Goal: Check status: Check status

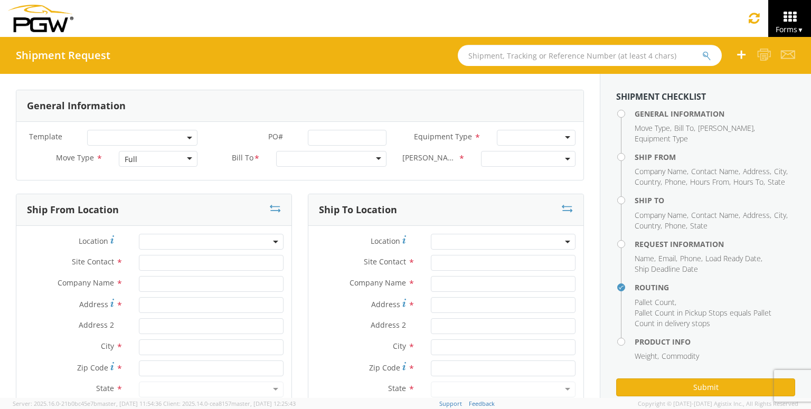
click at [589, 54] on input "text" at bounding box center [590, 55] width 264 height 21
paste input "56445013"
click at [702, 50] on button "submit" at bounding box center [706, 56] width 9 height 13
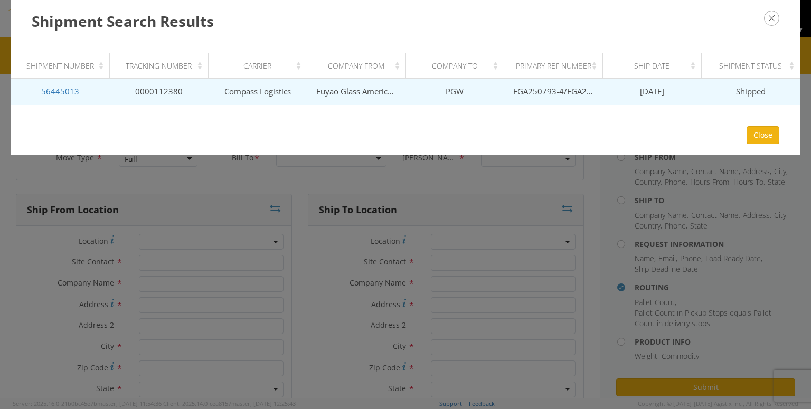
click at [663, 92] on span "[DATE]" at bounding box center [652, 91] width 24 height 11
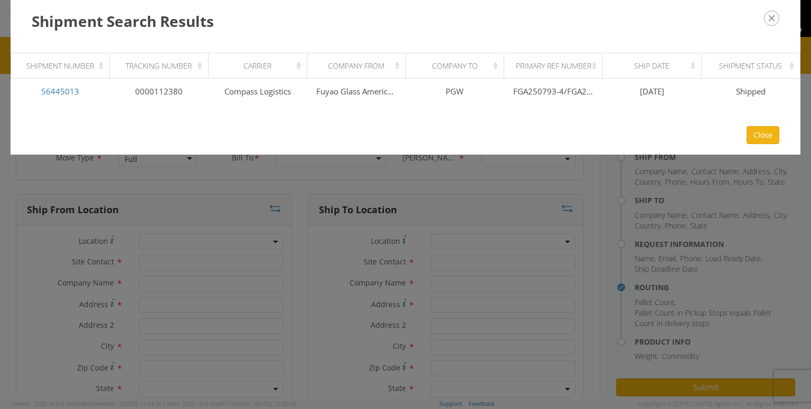
click at [769, 14] on icon "button" at bounding box center [771, 18] width 15 height 15
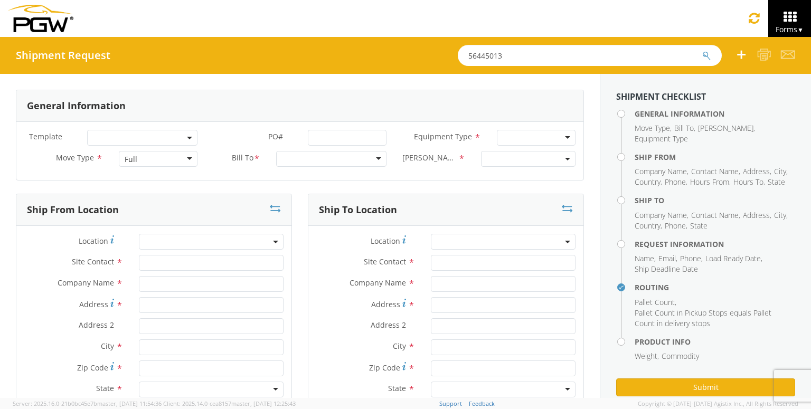
drag, startPoint x: 531, startPoint y: 55, endPoint x: 303, endPoint y: 31, distance: 229.9
click at [303, 37] on app-root "You are using an outdated browser. Please upgrade to Microsoft Edge , Google Ch…" at bounding box center [405, 217] width 811 height 361
paste input "44"
click at [702, 50] on button "submit" at bounding box center [706, 56] width 9 height 13
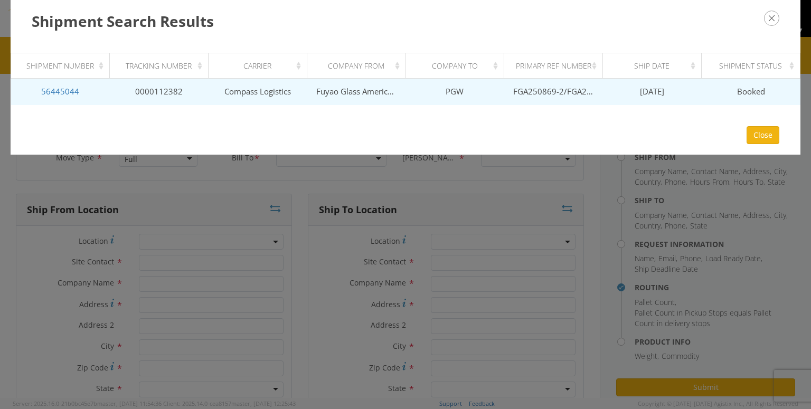
drag, startPoint x: 663, startPoint y: 91, endPoint x: 505, endPoint y: 82, distance: 158.2
click at [507, 81] on tr "56445044 0000112382 Compass Logistics Fuyao Glass America Inc PGW FGA250869-2/F…" at bounding box center [405, 92] width 789 height 26
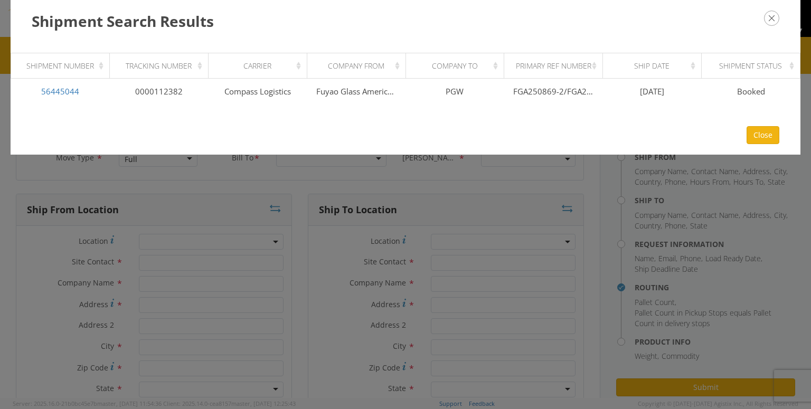
click at [533, 206] on div "Shipment Search Results Loading, please wait Shipment Number Tracking Number Ca…" at bounding box center [405, 204] width 811 height 409
click at [779, 23] on button "button" at bounding box center [771, 18] width 15 height 15
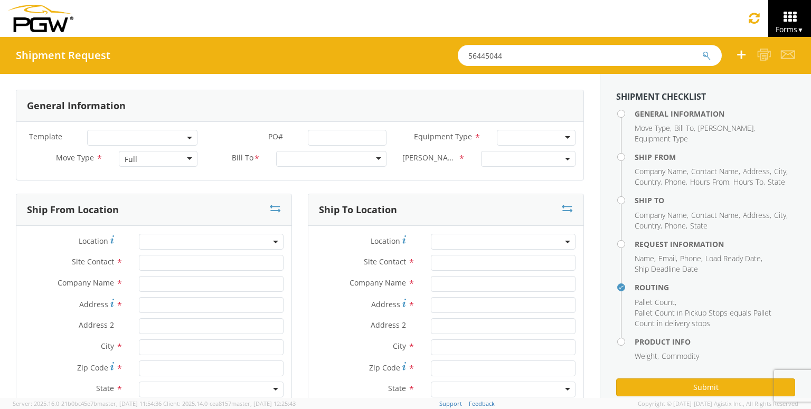
drag, startPoint x: 611, startPoint y: 57, endPoint x: 298, endPoint y: 53, distance: 313.2
click at [299, 53] on div "Shipment Request 56445044" at bounding box center [405, 55] width 811 height 37
click at [702, 50] on button "submit" at bounding box center [706, 56] width 9 height 13
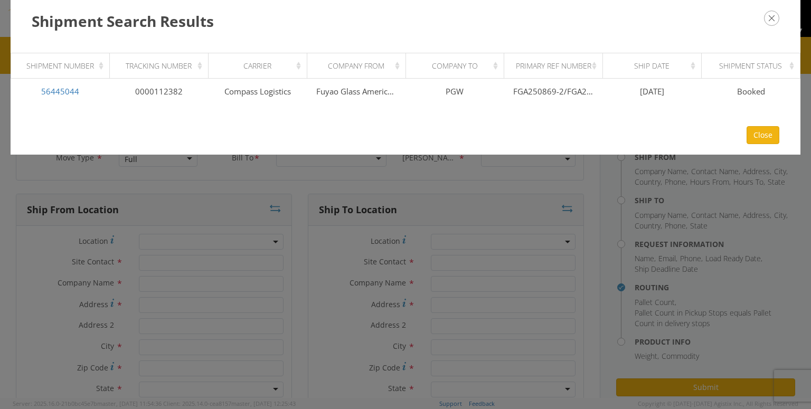
click at [773, 20] on icon "button" at bounding box center [771, 18] width 15 height 15
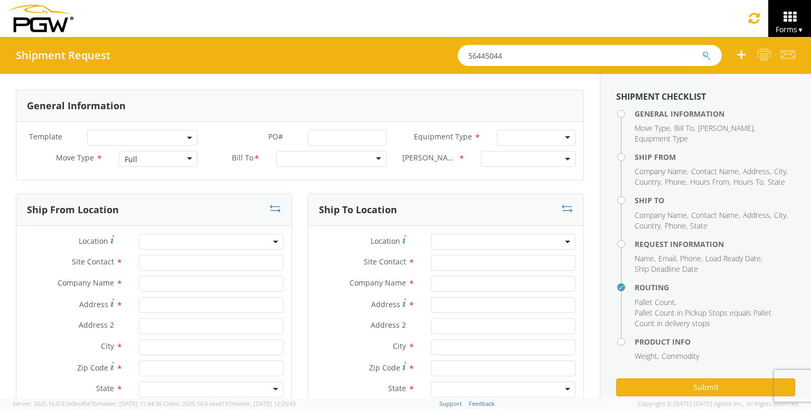
drag, startPoint x: 508, startPoint y: 53, endPoint x: 241, endPoint y: 13, distance: 269.7
click at [243, 37] on app-root "You are using an outdated browser. Please upgrade to Microsoft Edge , Google Ch…" at bounding box center [405, 217] width 811 height 361
paste input "56"
click at [702, 50] on button "submit" at bounding box center [706, 56] width 9 height 13
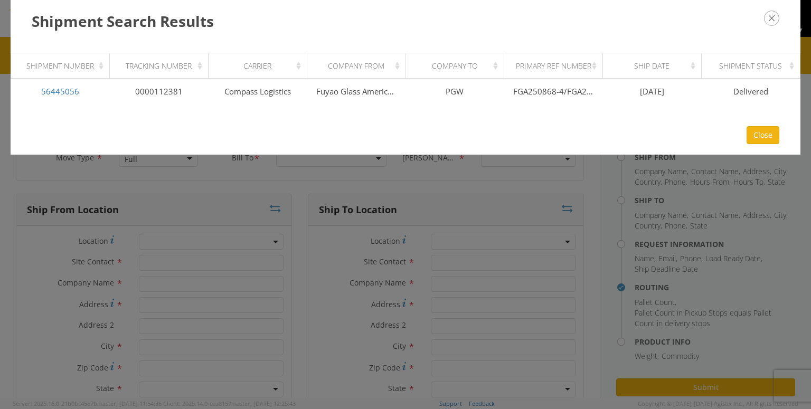
click at [770, 16] on icon "button" at bounding box center [771, 18] width 15 height 15
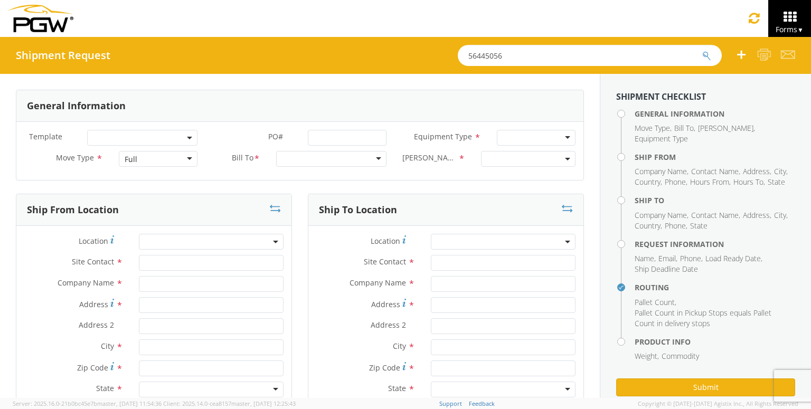
drag, startPoint x: 533, startPoint y: 54, endPoint x: 182, endPoint y: 34, distance: 351.7
click at [188, 37] on app-root "You are using an outdated browser. Please upgrade to Microsoft Edge , Google Ch…" at bounding box center [405, 217] width 811 height 361
paste input "44"
click at [702, 50] on button "submit" at bounding box center [706, 56] width 9 height 13
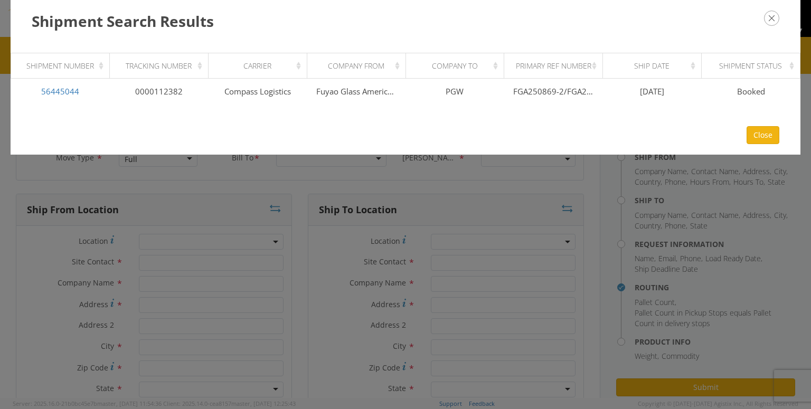
click at [521, 200] on div "Shipment Search Results Loading, please wait Shipment Number Tracking Number Ca…" at bounding box center [405, 204] width 811 height 409
click at [771, 20] on icon "button" at bounding box center [771, 18] width 15 height 15
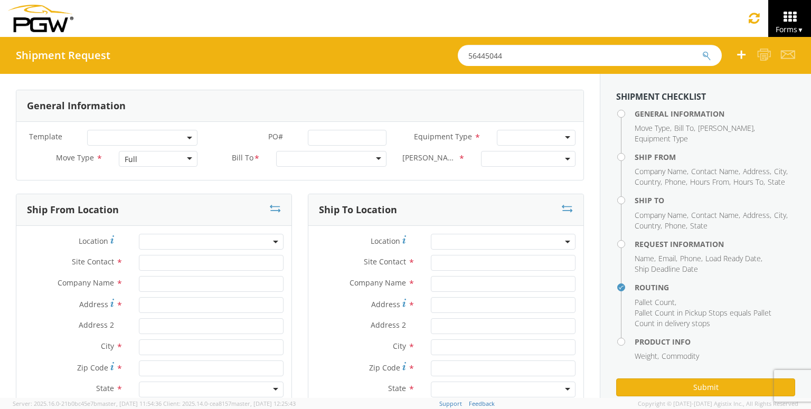
drag, startPoint x: 494, startPoint y: 50, endPoint x: 173, endPoint y: 29, distance: 321.2
click at [173, 37] on app-root "You are using an outdated browser. Please upgrade to Microsoft Edge , Google Ch…" at bounding box center [405, 217] width 811 height 361
paste input "FGA250871-5"
click at [702, 50] on button "submit" at bounding box center [706, 56] width 9 height 13
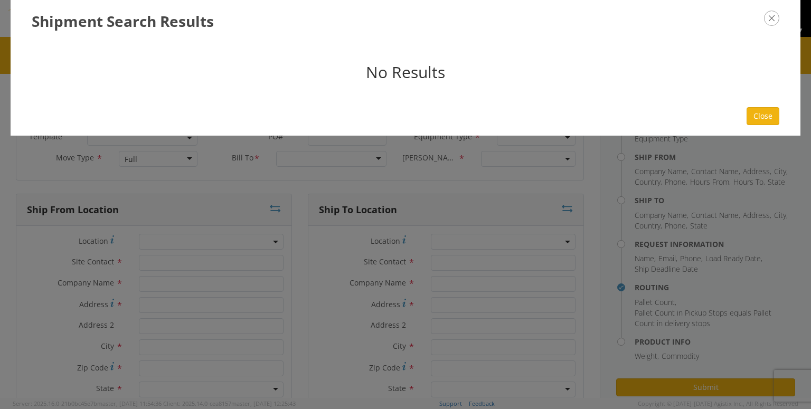
click at [766, 20] on icon "button" at bounding box center [771, 18] width 15 height 15
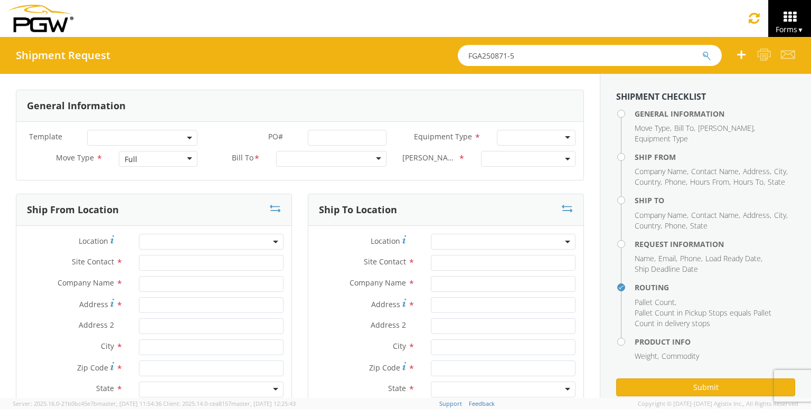
drag, startPoint x: 534, startPoint y: 57, endPoint x: 337, endPoint y: 27, distance: 199.7
click at [336, 37] on app-root "You are using an outdated browser. Please upgrade to Microsoft Edge , Google Ch…" at bounding box center [405, 217] width 811 height 361
paste input "56445219"
click at [702, 50] on button "submit" at bounding box center [706, 56] width 9 height 13
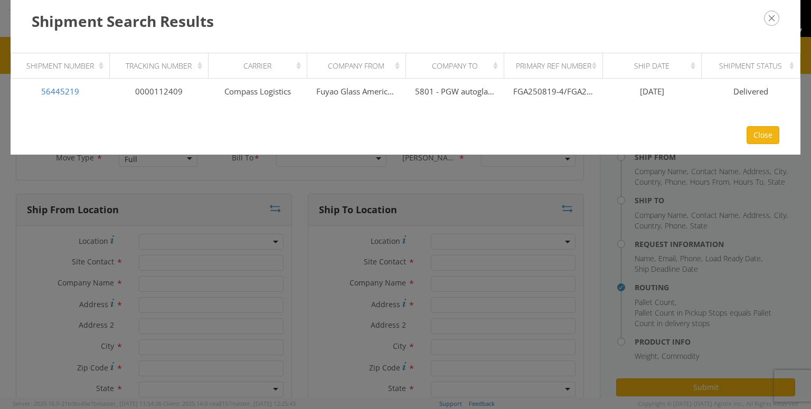
click at [765, 24] on button "button" at bounding box center [771, 18] width 15 height 15
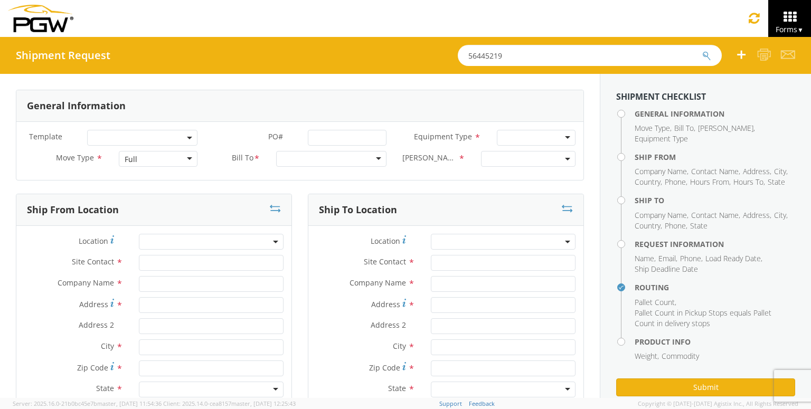
drag, startPoint x: 557, startPoint y: 59, endPoint x: 268, endPoint y: 54, distance: 289.4
click at [270, 51] on div "Shipment Request 56445219" at bounding box center [405, 55] width 811 height 37
paste input "45"
click at [702, 50] on button "submit" at bounding box center [706, 56] width 9 height 13
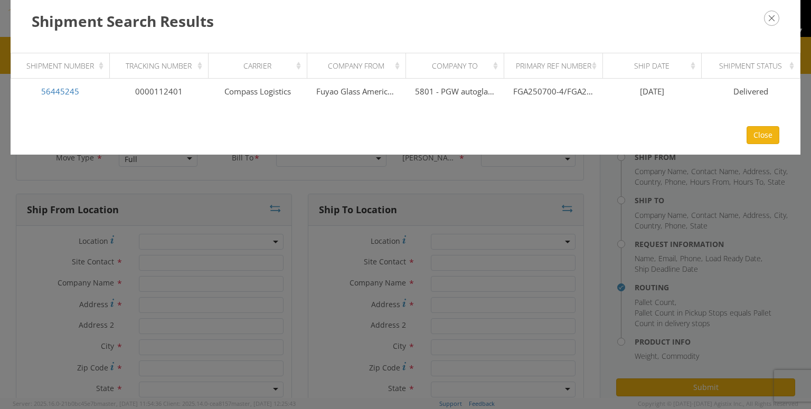
click at [776, 17] on icon "button" at bounding box center [771, 18] width 15 height 15
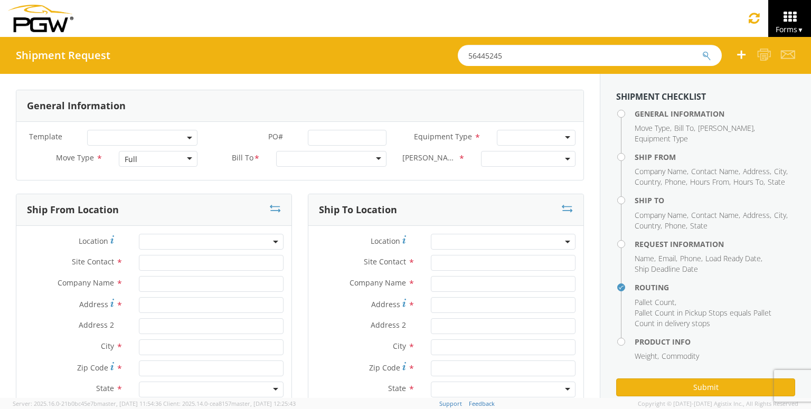
drag, startPoint x: 347, startPoint y: 54, endPoint x: 97, endPoint y: 45, distance: 250.5
click at [145, 52] on div "Shipment Request 56445245" at bounding box center [405, 55] width 811 height 37
paste input "387"
click at [710, 52] on icon "submit" at bounding box center [706, 56] width 9 height 10
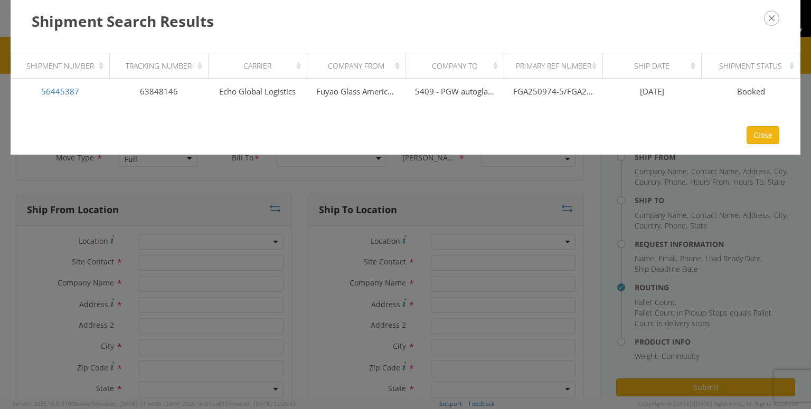
drag, startPoint x: 578, startPoint y: 225, endPoint x: 692, endPoint y: 116, distance: 158.7
click at [578, 225] on div "Shipment Search Results Loading, please wait Shipment Number Tracking Number Ca…" at bounding box center [405, 204] width 811 height 409
click at [772, 21] on icon "button" at bounding box center [771, 18] width 15 height 15
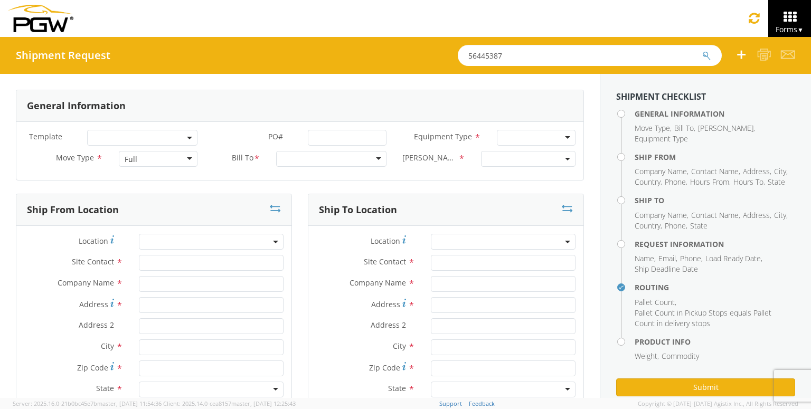
drag, startPoint x: 625, startPoint y: 55, endPoint x: 290, endPoint y: 55, distance: 335.3
click at [289, 55] on div "Shipment Request 56445387" at bounding box center [405, 55] width 811 height 37
paste input "36"
click at [702, 50] on button "submit" at bounding box center [706, 56] width 9 height 13
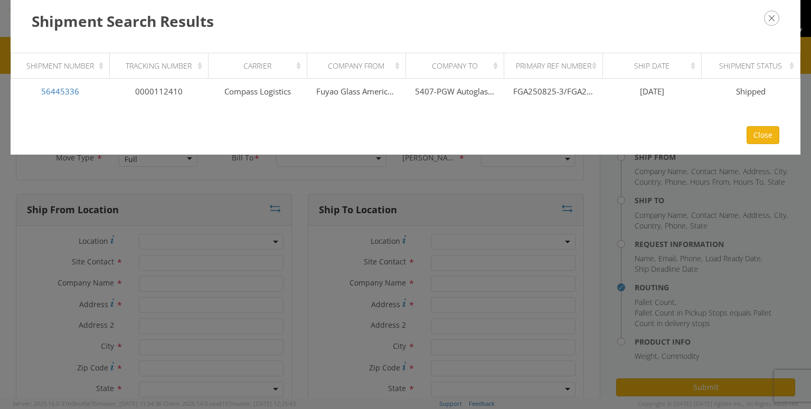
click at [775, 16] on icon "button" at bounding box center [771, 18] width 15 height 15
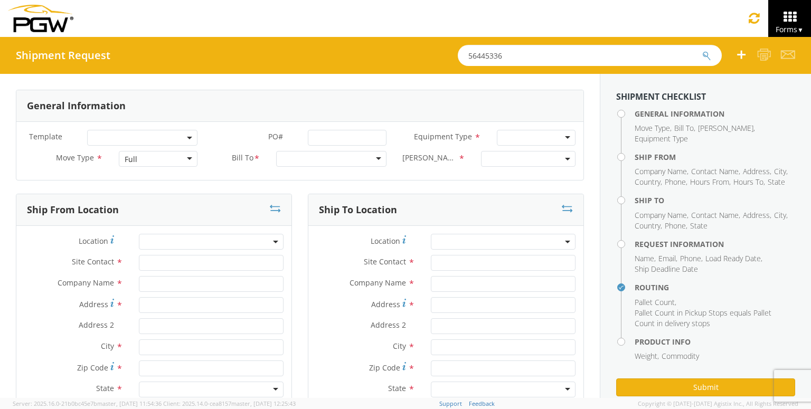
drag, startPoint x: 538, startPoint y: 62, endPoint x: 312, endPoint y: 39, distance: 227.1
click at [313, 38] on div "Shipment Request 56445336" at bounding box center [405, 55] width 811 height 37
paste input "33838"
click at [702, 50] on button "submit" at bounding box center [706, 56] width 9 height 13
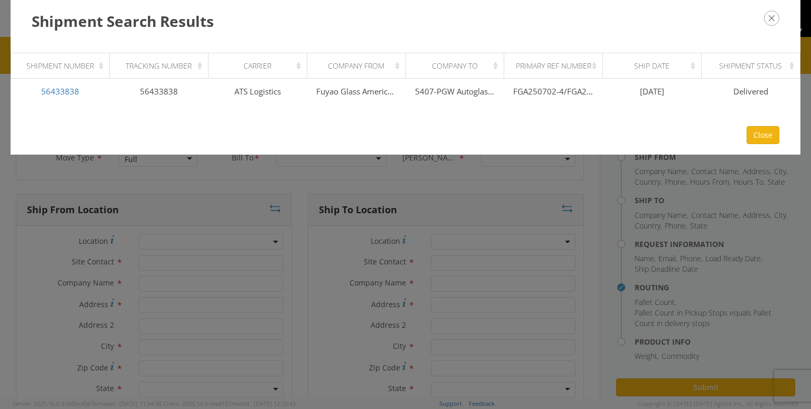
click at [772, 15] on icon "button" at bounding box center [771, 18] width 15 height 15
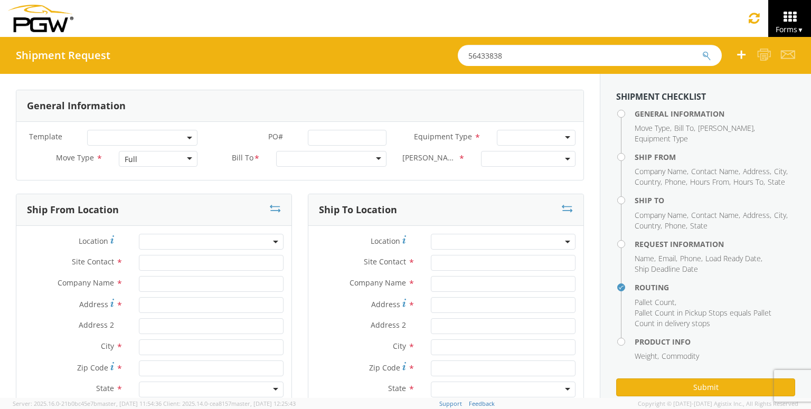
drag, startPoint x: 597, startPoint y: 52, endPoint x: 211, endPoint y: 32, distance: 386.5
click at [214, 37] on app-root "You are using an outdated browser. Please upgrade to Microsoft Edge , Google Ch…" at bounding box center [405, 217] width 811 height 361
paste input "83075"
click at [702, 50] on button "submit" at bounding box center [706, 56] width 9 height 13
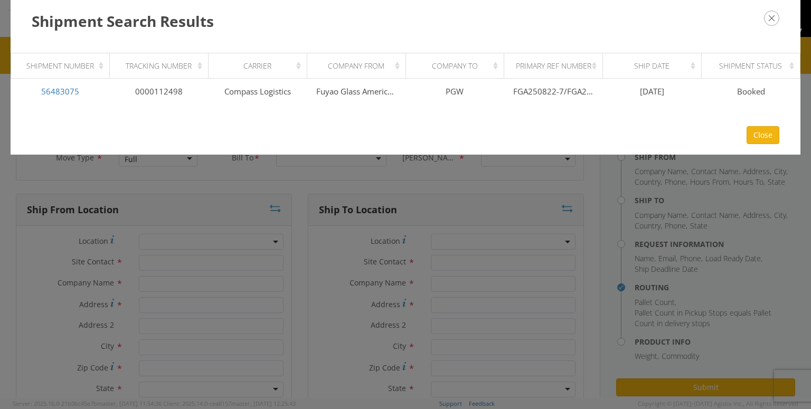
click at [773, 29] on h3 "Shipment Search Results" at bounding box center [406, 21] width 748 height 21
click at [770, 18] on icon "button" at bounding box center [771, 18] width 15 height 15
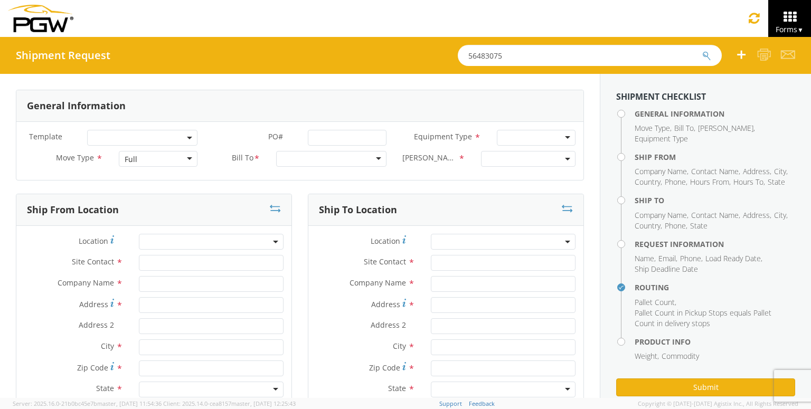
drag, startPoint x: 533, startPoint y: 57, endPoint x: 0, endPoint y: 89, distance: 533.8
click at [0, 67] on div "Shipment Request 56483075" at bounding box center [405, 55] width 811 height 37
paste input "FGA250826-4"
click at [702, 50] on button "submit" at bounding box center [706, 56] width 9 height 13
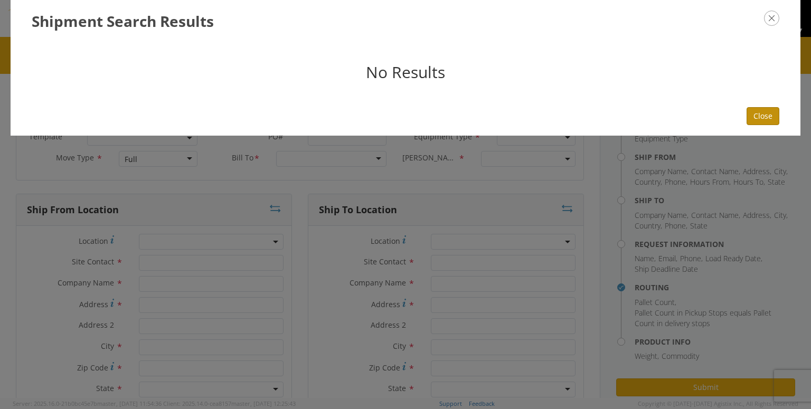
click at [767, 115] on button "Close" at bounding box center [763, 116] width 33 height 18
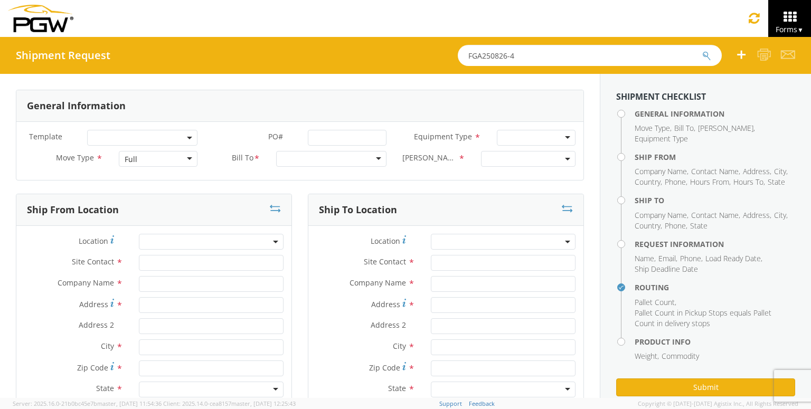
drag, startPoint x: 541, startPoint y: 54, endPoint x: 306, endPoint y: 51, distance: 234.5
click at [308, 51] on div "Shipment Request FGA250826-4" at bounding box center [405, 55] width 811 height 37
paste input "979-1"
drag, startPoint x: 520, startPoint y: 57, endPoint x: 127, endPoint y: 19, distance: 394.7
click at [159, 37] on app-root "You are using an outdated browser. Please upgrade to Microsoft Edge , Google Ch…" at bounding box center [405, 217] width 811 height 361
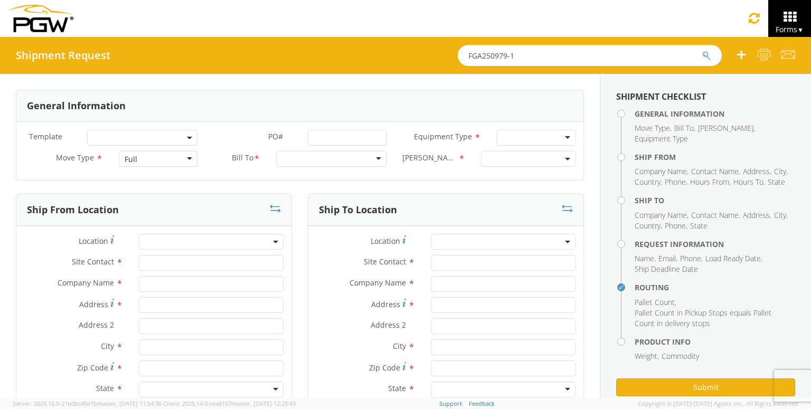
paste input "56445336"
type input "56445336"
click at [702, 50] on button "submit" at bounding box center [706, 56] width 9 height 13
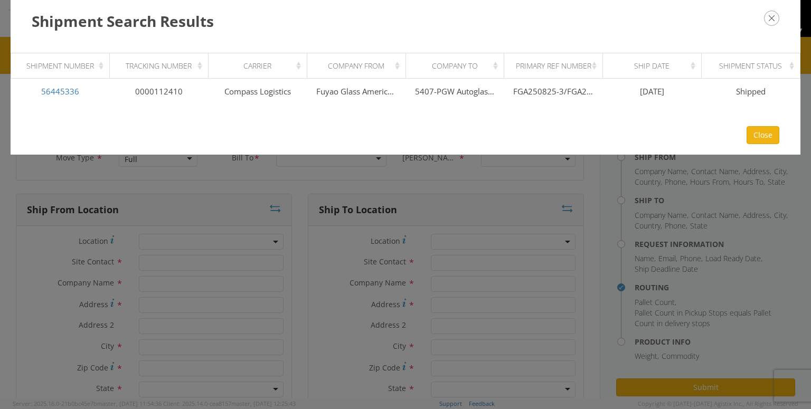
drag, startPoint x: 502, startPoint y: 217, endPoint x: 513, endPoint y: 204, distance: 17.2
click at [502, 219] on div "Shipment Search Results Loading, please wait Shipment Number Tracking Number Ca…" at bounding box center [405, 204] width 811 height 409
click at [774, 21] on icon "button" at bounding box center [771, 18] width 15 height 15
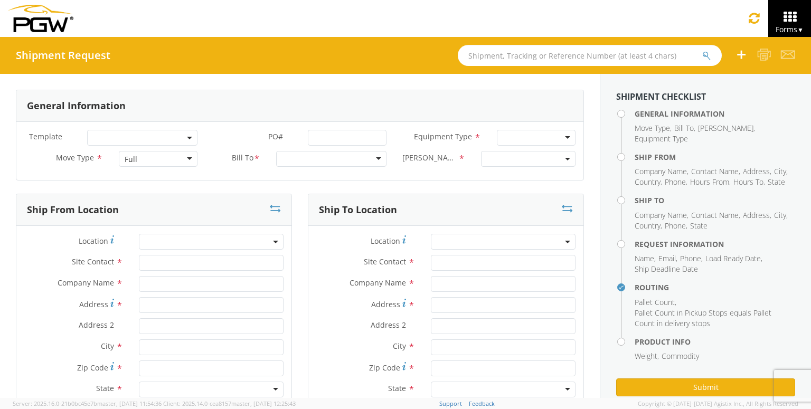
click at [634, 59] on input "text" at bounding box center [590, 55] width 264 height 21
paste input "56445013"
click at [702, 50] on button "submit" at bounding box center [706, 56] width 9 height 13
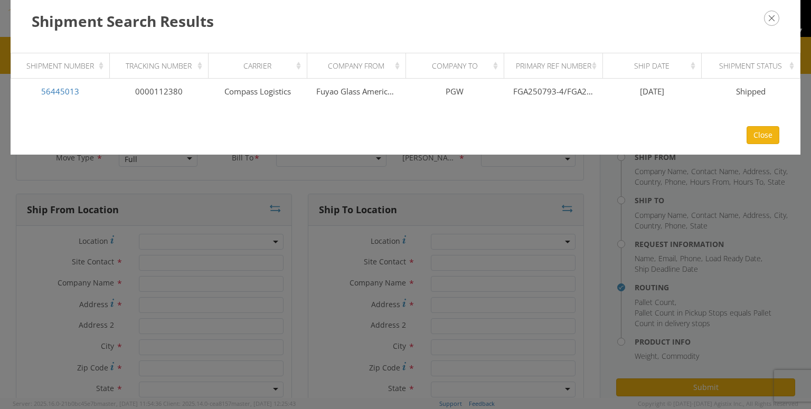
click at [774, 22] on icon "button" at bounding box center [771, 18] width 15 height 15
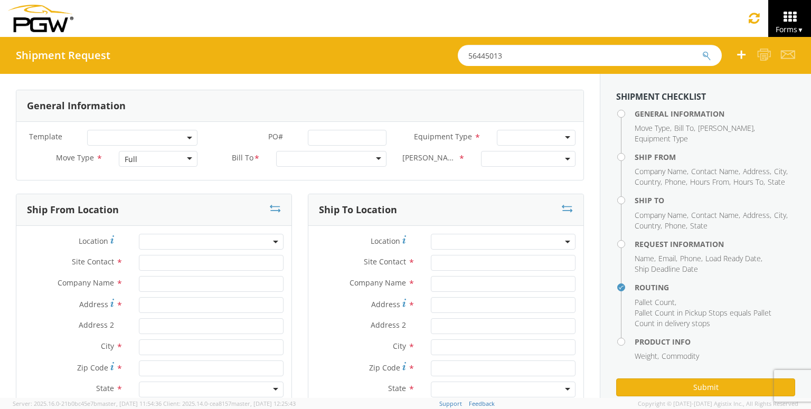
drag, startPoint x: 621, startPoint y: 58, endPoint x: 253, endPoint y: 41, distance: 367.9
click at [260, 43] on div "Shipment Request 56445013" at bounding box center [405, 55] width 811 height 37
paste input "44"
type input "56445044"
click at [702, 50] on button "submit" at bounding box center [706, 56] width 9 height 13
